Goal: Obtain resource: Download file/media

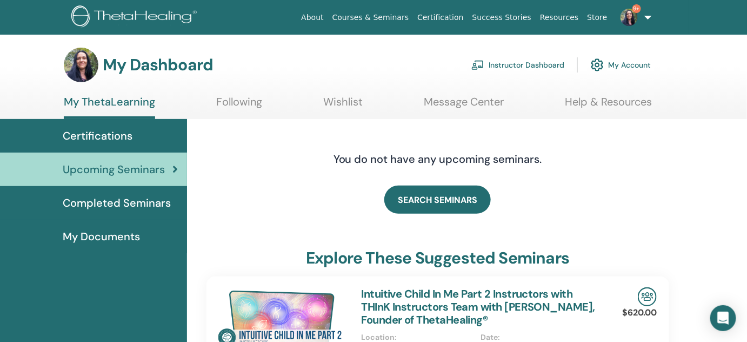
click at [109, 201] on span "Completed Seminars" at bounding box center [117, 203] width 108 height 16
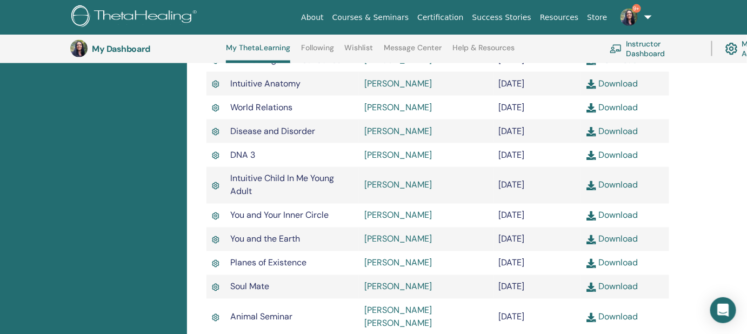
scroll to position [528, 0]
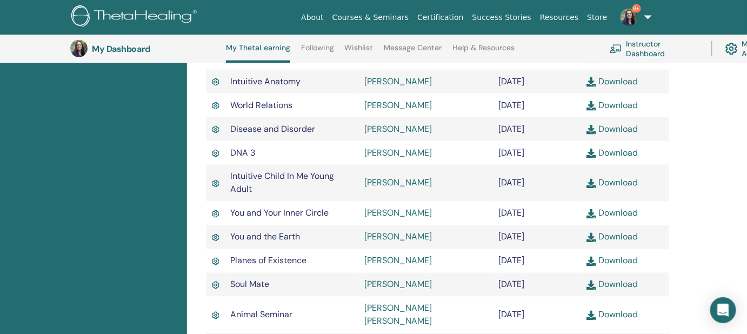
click at [615, 87] on link "Download" at bounding box center [612, 81] width 51 height 11
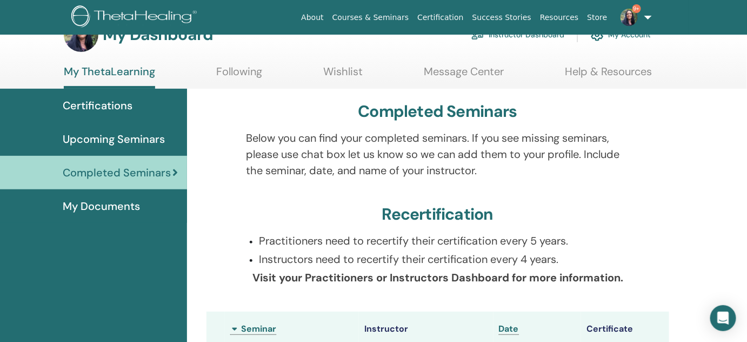
scroll to position [32, 0]
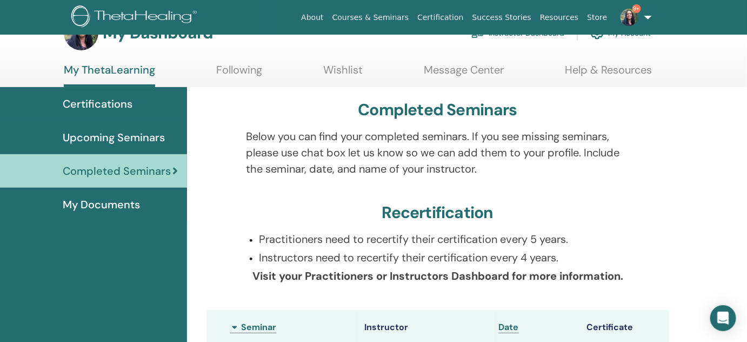
click at [102, 200] on span "My Documents" at bounding box center [101, 204] width 77 height 16
